Goal: Check status

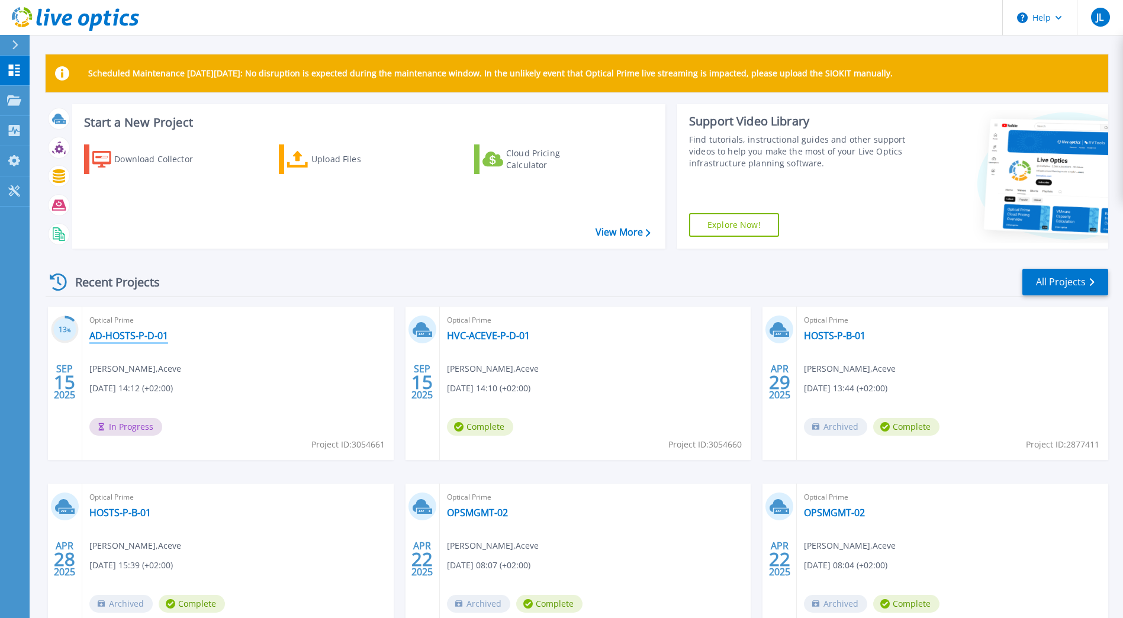
click at [122, 334] on link "AD-HOSTS-P-D-01" at bounding box center [128, 336] width 79 height 12
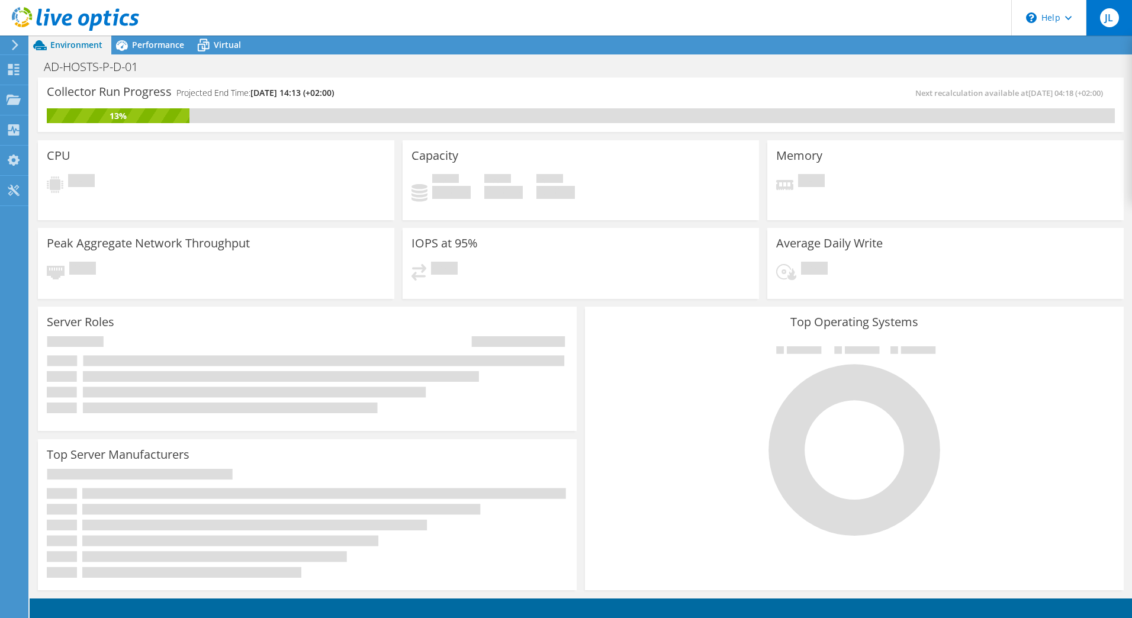
click at [1120, 14] on div "JL" at bounding box center [1108, 18] width 46 height 36
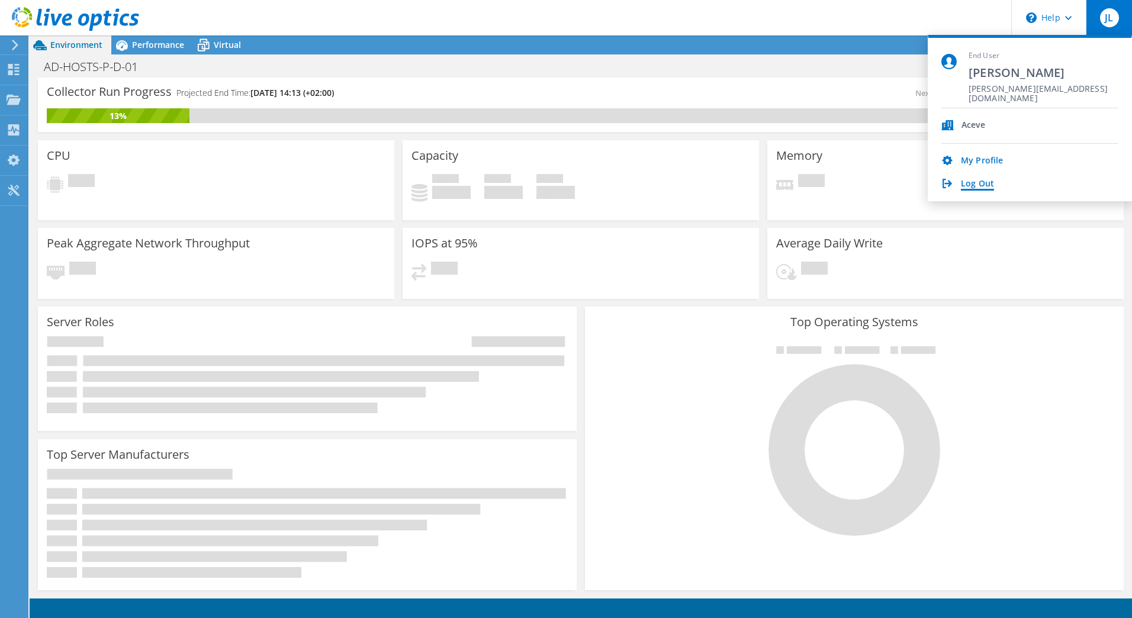
click at [977, 189] on link "Log Out" at bounding box center [977, 184] width 33 height 11
